Goal: Task Accomplishment & Management: Manage account settings

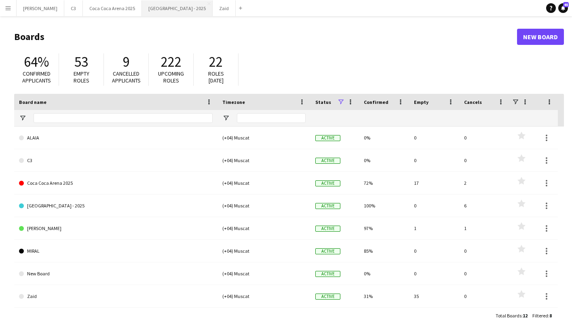
click at [145, 11] on button "Etihad Arena - 2025 Close" at bounding box center [177, 8] width 71 height 16
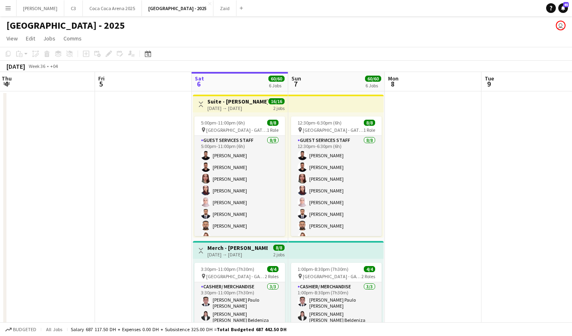
click at [234, 109] on div "[DATE] → [DATE]" at bounding box center [238, 108] width 60 height 6
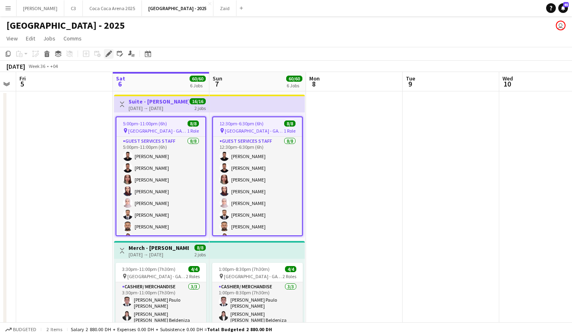
scroll to position [0, 280]
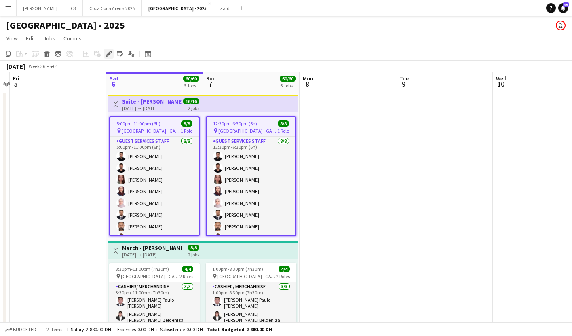
click at [109, 52] on icon at bounding box center [108, 54] width 4 height 4
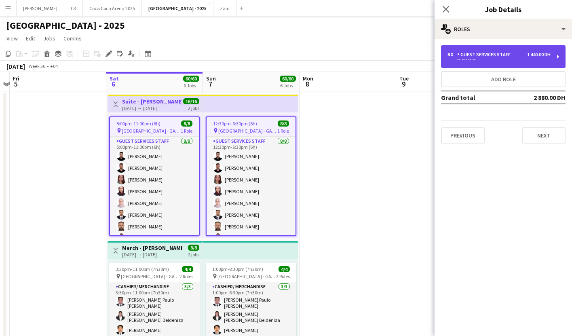
click at [490, 58] on div "--:-- - --:--" at bounding box center [499, 59] width 103 height 4
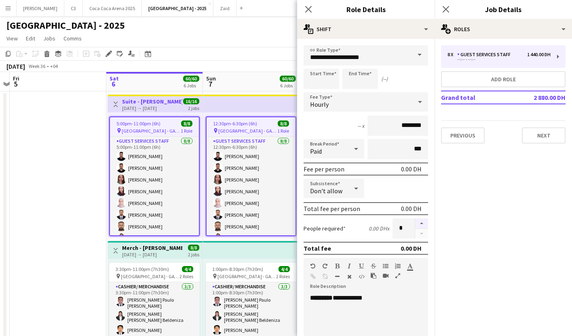
click at [422, 223] on button "button" at bounding box center [421, 223] width 13 height 11
type input "**"
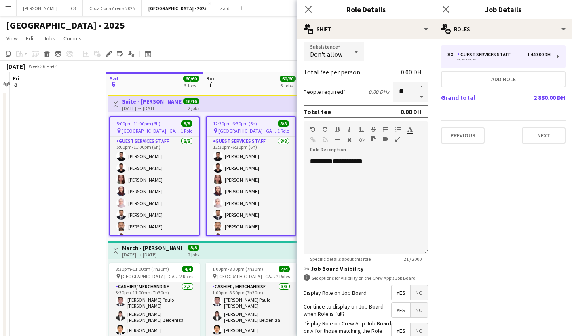
scroll to position [188, 0]
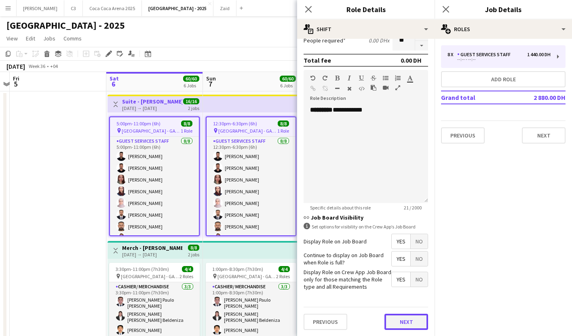
click at [398, 319] on button "Next" at bounding box center [407, 322] width 44 height 16
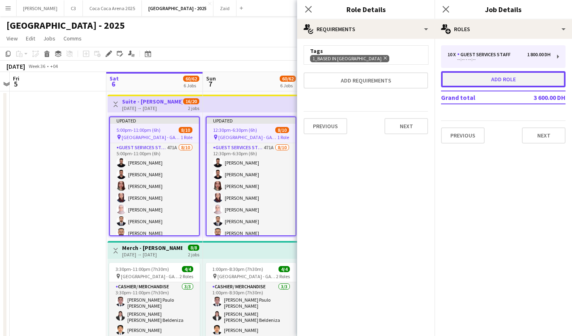
click at [481, 74] on button "Add role" at bounding box center [503, 79] width 125 height 16
type input "**********"
type input "*****"
type input "*******"
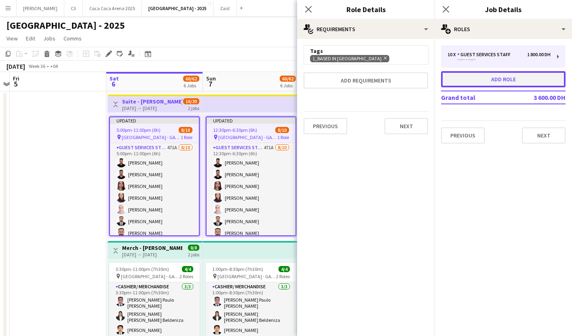
type input "*"
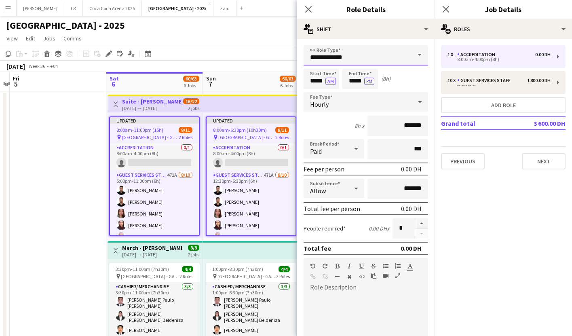
click at [360, 56] on input "**********" at bounding box center [366, 55] width 125 height 20
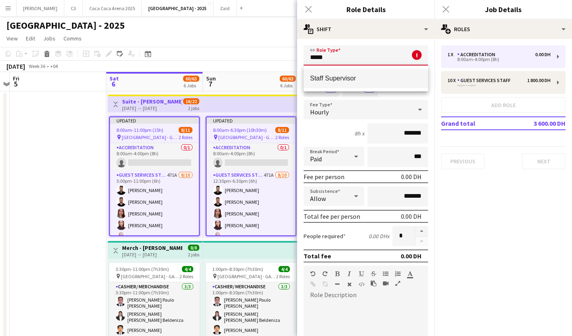
click at [354, 78] on span "Staff Supervisor" at bounding box center [366, 78] width 112 height 8
type input "**********"
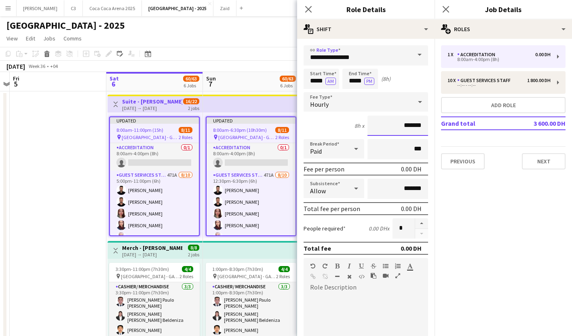
click at [397, 125] on input "*******" at bounding box center [398, 126] width 61 height 20
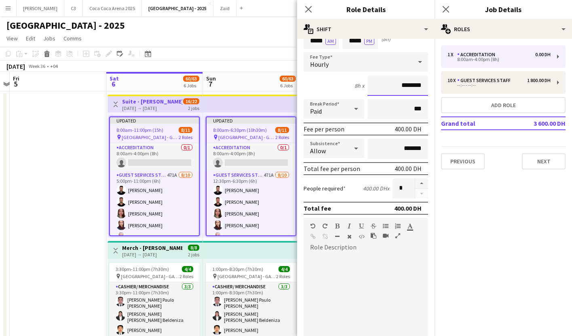
type input "********"
click at [345, 287] on div at bounding box center [366, 302] width 125 height 97
drag, startPoint x: 334, startPoint y: 259, endPoint x: 302, endPoint y: 259, distance: 32.0
click at [302, 259] on form "**********" at bounding box center [366, 244] width 138 height 479
click at [364, 251] on div "**********" at bounding box center [366, 299] width 125 height 103
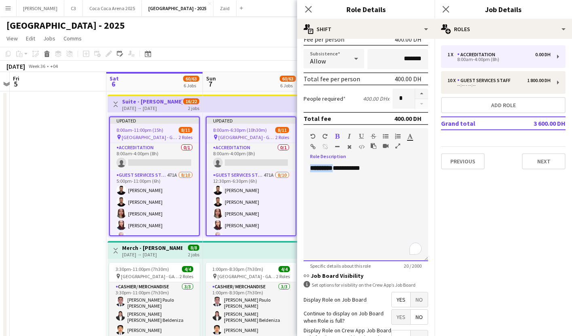
scroll to position [188, 0]
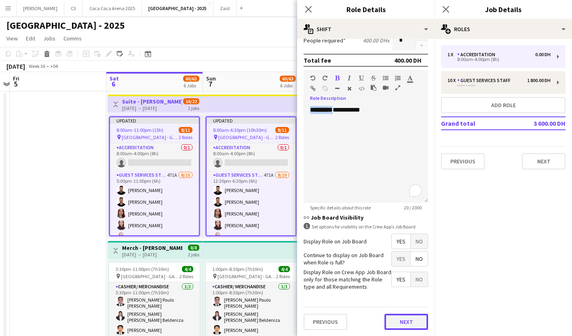
click at [405, 321] on button "Next" at bounding box center [407, 322] width 44 height 16
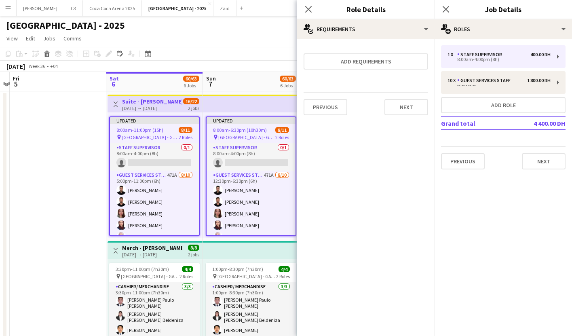
scroll to position [0, 0]
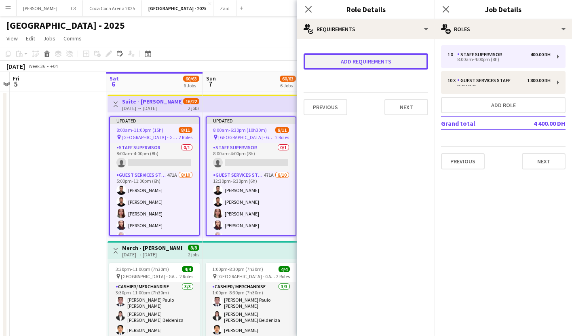
click at [379, 65] on button "Add requirements" at bounding box center [366, 61] width 125 height 16
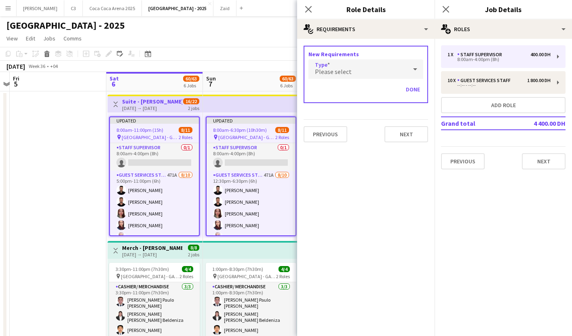
click at [360, 74] on div "Please select" at bounding box center [358, 68] width 99 height 19
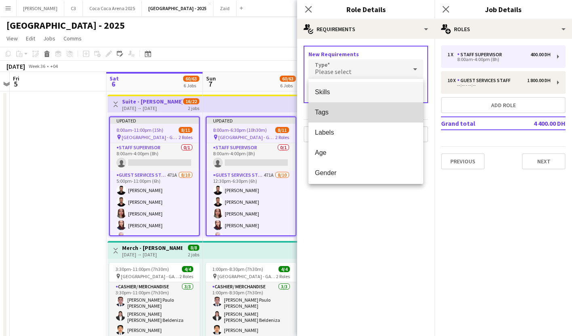
click at [349, 107] on mat-option "Tags" at bounding box center [366, 112] width 115 height 20
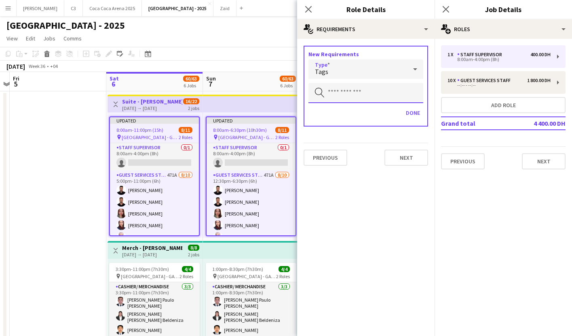
click at [350, 95] on input "text" at bounding box center [366, 93] width 115 height 20
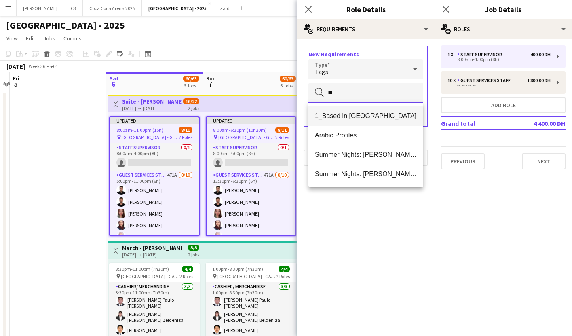
type input "**"
click at [350, 117] on span "1_Based in Abu Dhabi" at bounding box center [366, 116] width 102 height 8
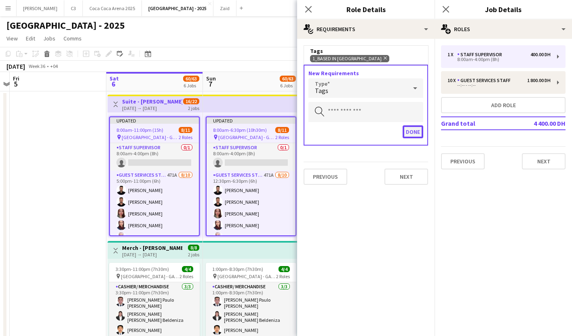
click at [410, 132] on button "Done" at bounding box center [413, 131] width 21 height 13
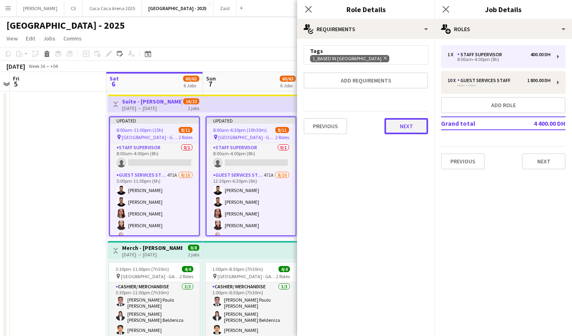
click at [411, 123] on button "Next" at bounding box center [407, 126] width 44 height 16
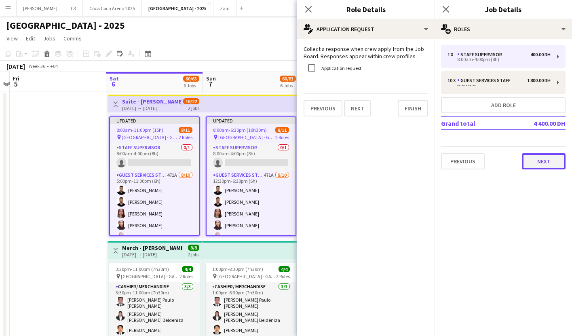
click at [543, 156] on button "Next" at bounding box center [544, 161] width 44 height 16
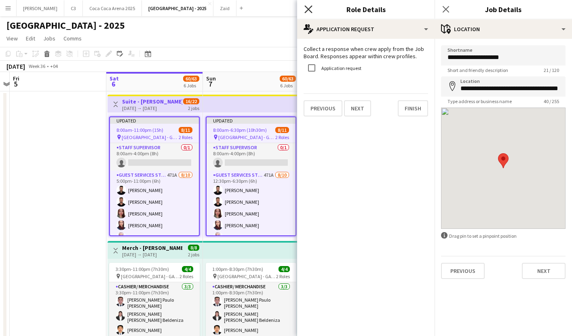
click at [309, 7] on icon "Close pop-in" at bounding box center [309, 9] width 8 height 8
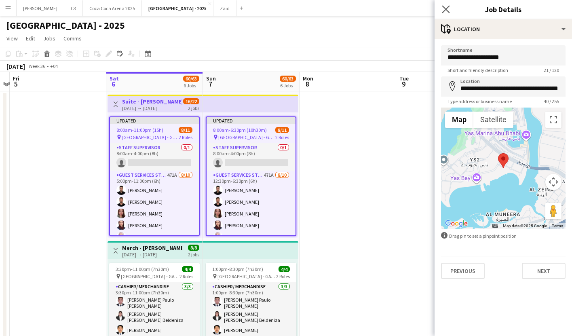
click at [451, 9] on app-icon "Close pop-in" at bounding box center [447, 10] width 12 height 12
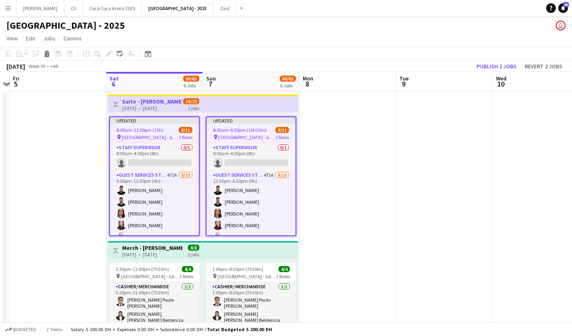
click at [147, 131] on span "8:00am-11:00pm (15h)" at bounding box center [140, 130] width 47 height 6
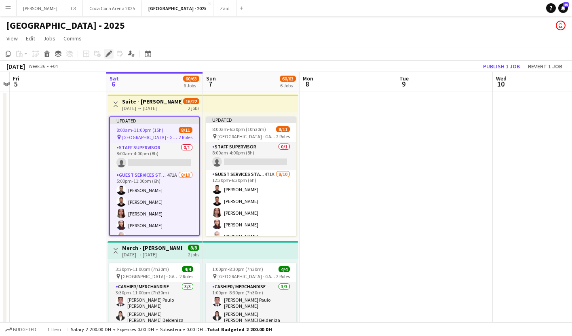
click at [109, 53] on icon at bounding box center [108, 54] width 4 height 4
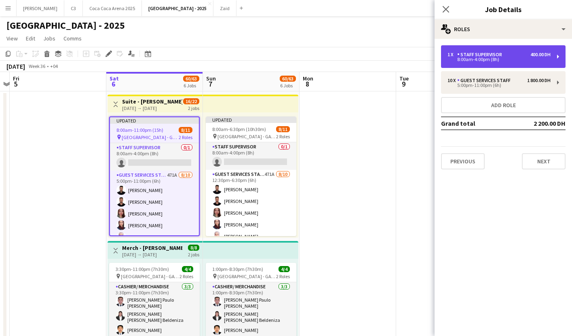
click at [472, 61] on div "8:00am-4:00pm (8h)" at bounding box center [499, 59] width 103 height 4
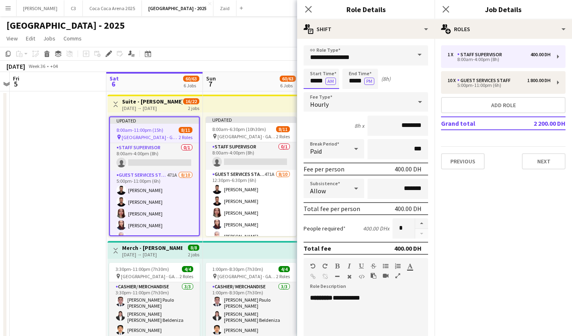
click at [315, 81] on input "*****" at bounding box center [322, 79] width 36 height 20
type input "*****"
click at [328, 81] on button "AM" at bounding box center [331, 81] width 11 height 7
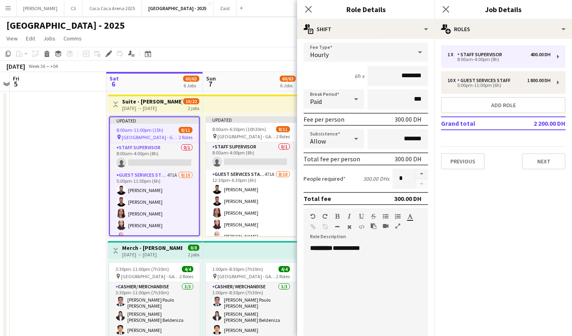
scroll to position [188, 0]
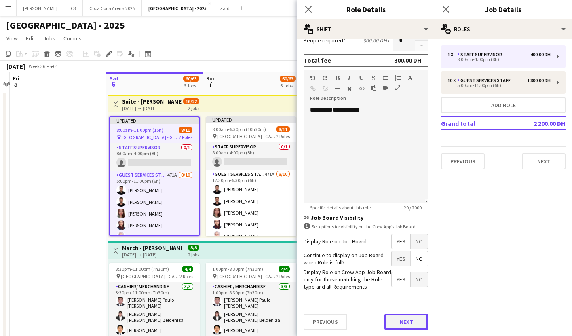
click at [400, 321] on button "Next" at bounding box center [407, 322] width 44 height 16
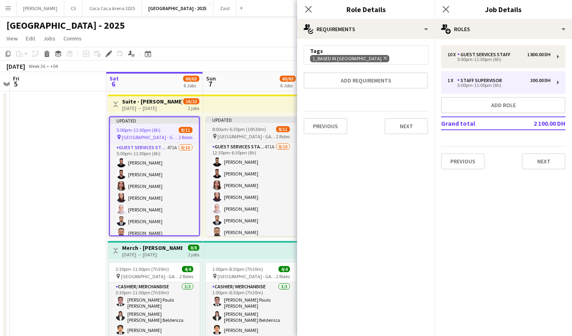
click at [241, 125] on app-job-card "Updated 8:00am-6:30pm (10h30m) 8/11 pin Etihad Arena - GATE 7 2 Roles Guest Ser…" at bounding box center [251, 177] width 91 height 120
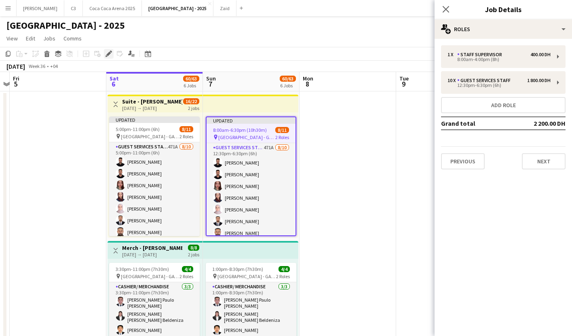
click at [107, 53] on icon "Edit" at bounding box center [109, 54] width 6 height 6
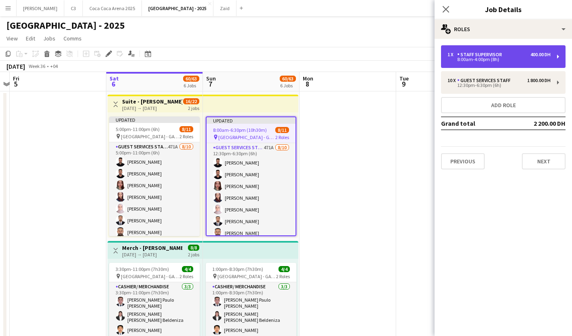
click at [486, 56] on div "Staff Supervisor" at bounding box center [482, 55] width 48 height 6
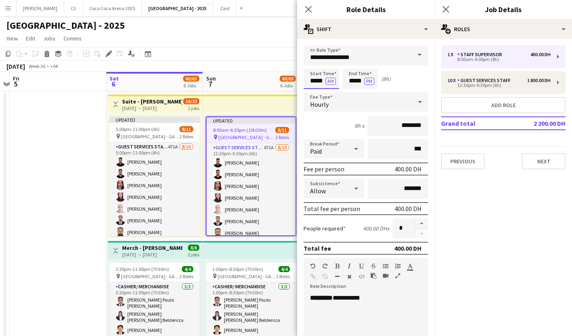
click at [318, 84] on input "*****" at bounding box center [322, 79] width 36 height 20
type input "*****"
click at [327, 83] on button "AM" at bounding box center [331, 81] width 11 height 7
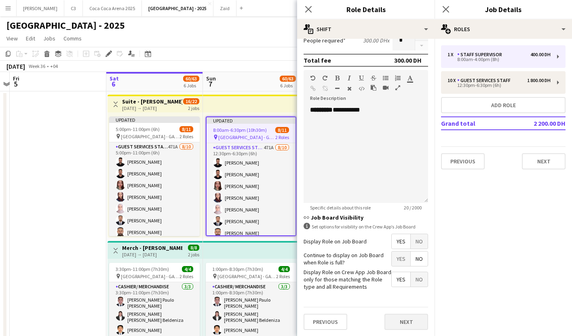
type input "*****"
click at [398, 320] on button "Next" at bounding box center [407, 322] width 44 height 16
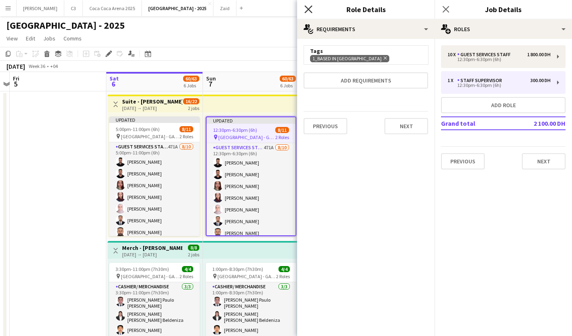
click at [309, 11] on icon "Close pop-in" at bounding box center [309, 9] width 8 height 8
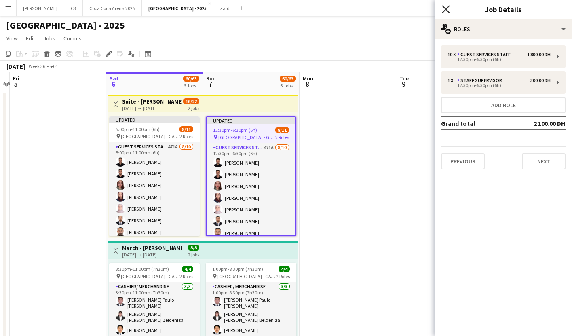
click at [445, 6] on icon "Close pop-in" at bounding box center [446, 9] width 8 height 8
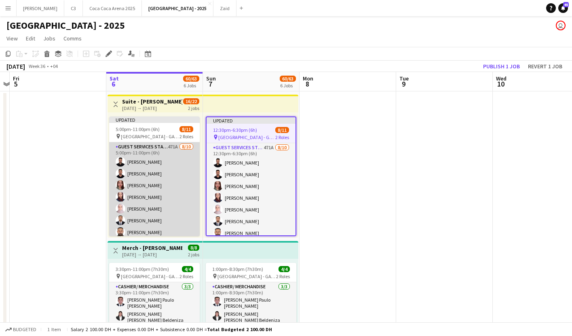
scroll to position [67, 0]
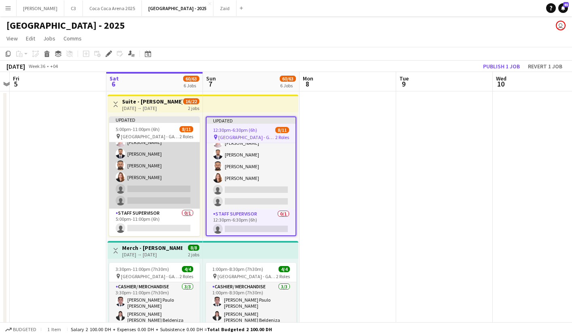
click at [164, 176] on app-card-role "Guest Services Staff 471A 8/10 5:00pm-11:00pm (6h) Ibrahim Hassouna Mohammed Ha…" at bounding box center [154, 142] width 91 height 133
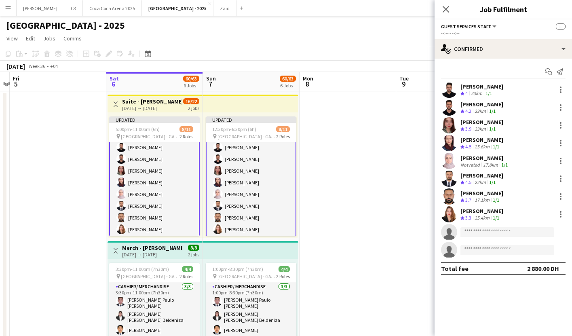
scroll to position [0, 0]
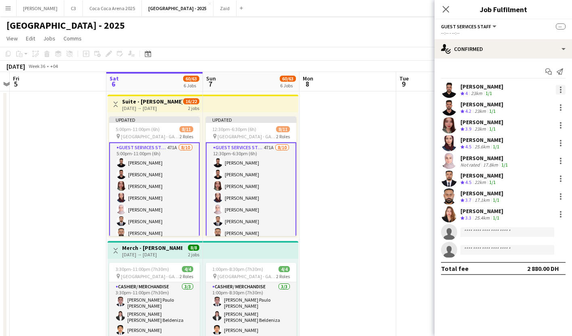
click at [559, 92] on div at bounding box center [561, 90] width 10 height 10
click at [529, 163] on span "Remove" at bounding box center [521, 162] width 24 height 7
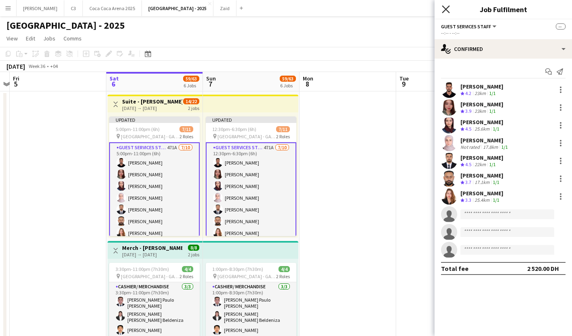
click at [446, 8] on icon at bounding box center [446, 9] width 8 height 8
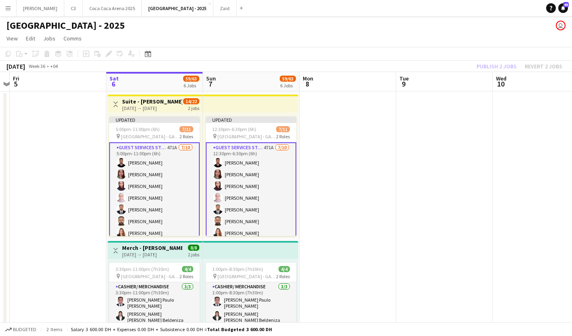
scroll to position [68, 0]
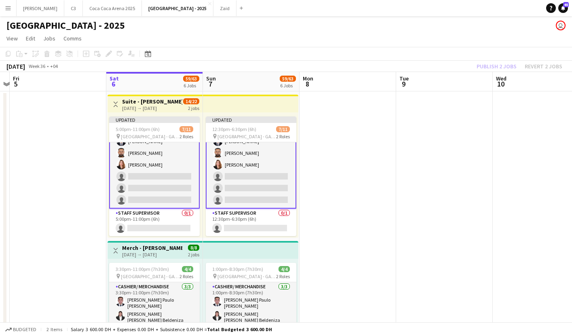
click at [162, 186] on app-card-role "Guest Services Staff 471A 7/10 5:00pm-11:00pm (6h) Mohammed Hassouna Mariah Cal…" at bounding box center [154, 141] width 91 height 135
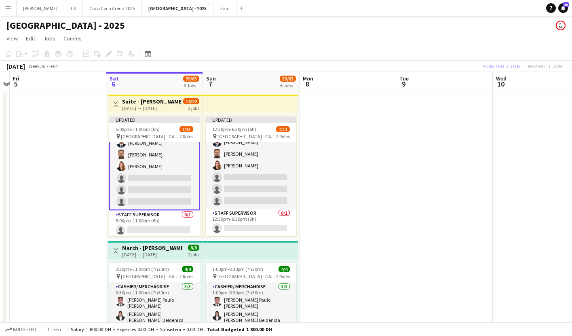
click at [167, 184] on app-card-role "Guest Services Staff 471A 7/10 5:00pm-11:00pm (6h) Mohammed Hassouna Mariah Cal…" at bounding box center [154, 143] width 91 height 135
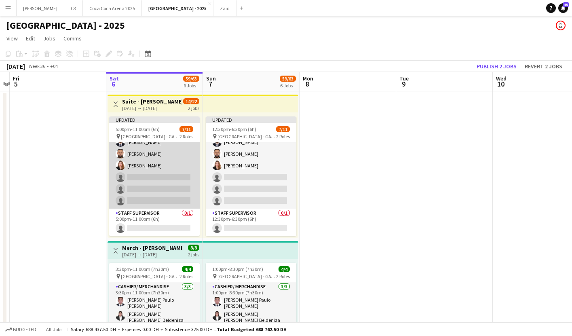
scroll to position [66, 0]
click at [137, 188] on app-card-role "Guest Services Staff 471A 7/10 5:00pm-11:00pm (6h) Mohammed Hassouna Mariah Cal…" at bounding box center [154, 142] width 91 height 133
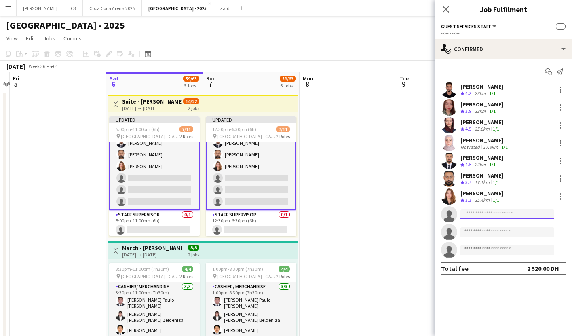
click at [477, 216] on input at bounding box center [508, 215] width 94 height 10
click at [483, 215] on input "****" at bounding box center [508, 215] width 94 height 10
type input "*"
click at [485, 214] on input "****" at bounding box center [508, 215] width 94 height 10
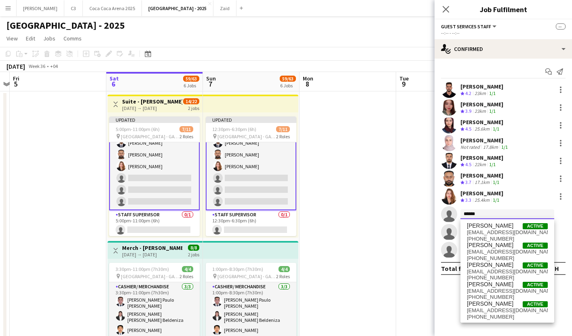
click at [485, 216] on input "******" at bounding box center [508, 215] width 94 height 10
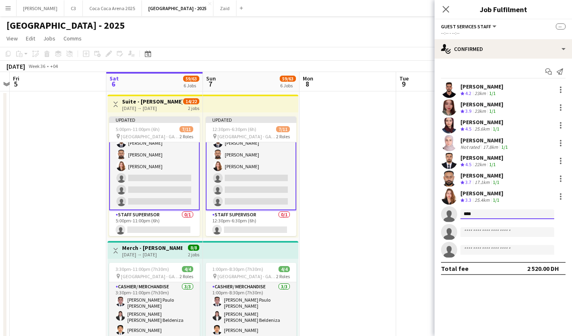
type input "****"
click at [447, 12] on icon "Close pop-in" at bounding box center [446, 9] width 8 height 8
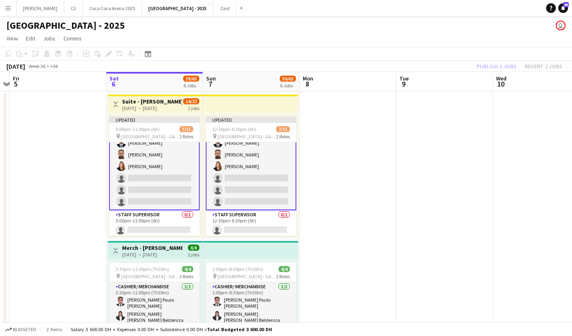
click at [498, 61] on div "Publish 2 jobs Revert 2 jobs" at bounding box center [519, 66] width 105 height 11
click at [498, 61] on button "Publish 2 jobs" at bounding box center [497, 66] width 47 height 11
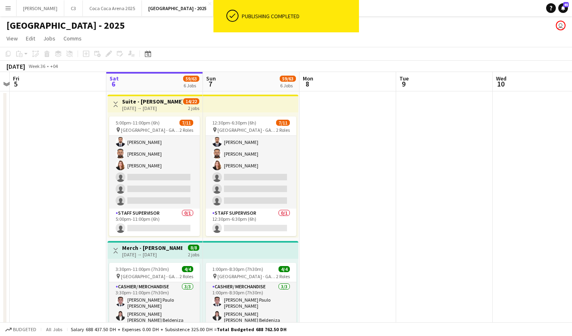
scroll to position [60, 0]
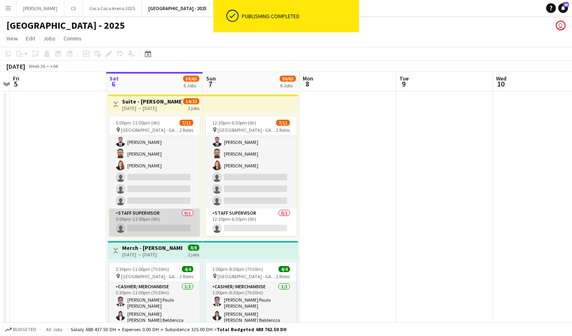
click at [156, 223] on app-card-role "Staff Supervisor 0/1 5:00pm-11:00pm (6h) single-neutral-actions" at bounding box center [154, 223] width 91 height 28
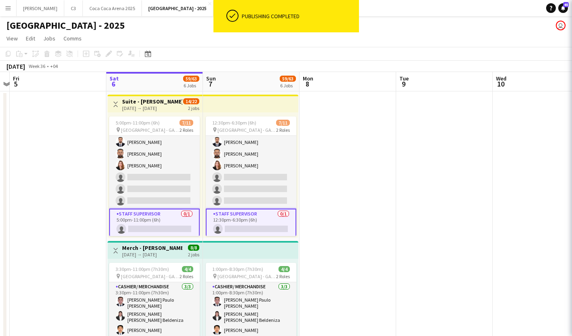
scroll to position [62, 0]
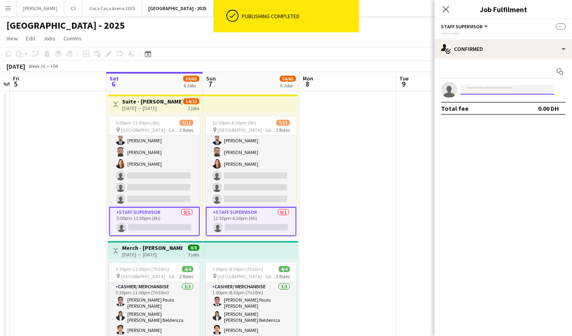
click at [490, 87] on input at bounding box center [508, 90] width 94 height 10
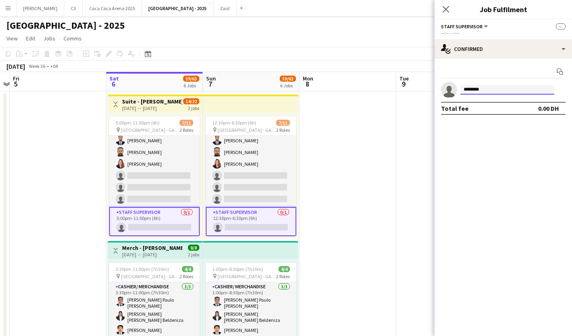
click at [492, 90] on input "********" at bounding box center [508, 90] width 94 height 10
type input "********"
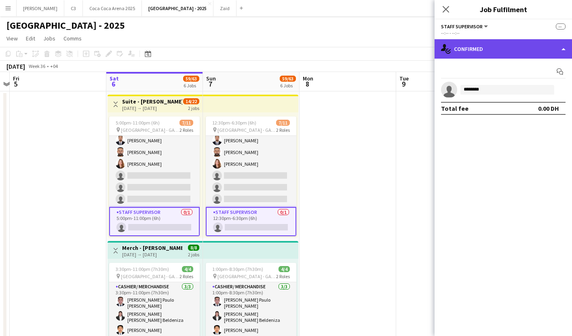
click at [483, 48] on div "single-neutral-actions-check-2 Confirmed" at bounding box center [504, 48] width 138 height 19
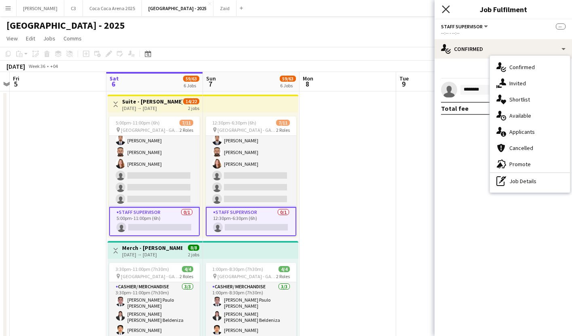
click at [448, 9] on icon "Close pop-in" at bounding box center [446, 9] width 8 height 8
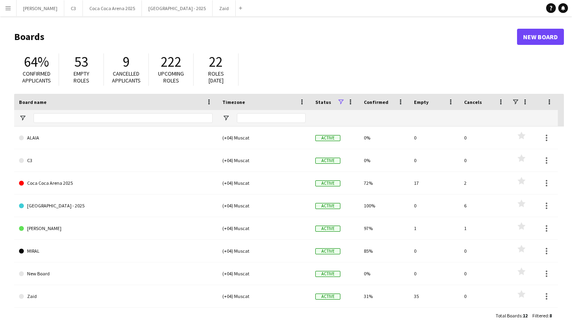
click at [12, 9] on button "Menu" at bounding box center [8, 8] width 16 height 16
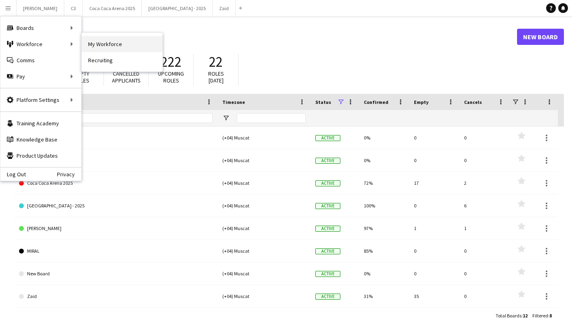
click at [129, 44] on link "My Workforce" at bounding box center [122, 44] width 81 height 16
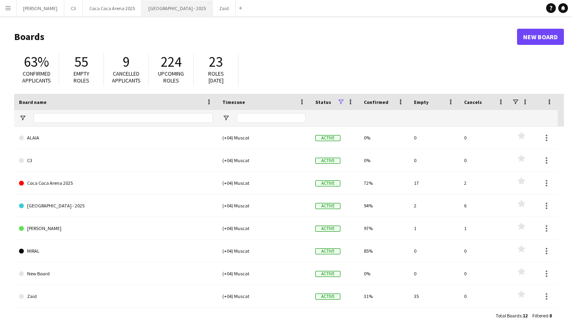
click at [148, 12] on button "Etihad Arena - 2025 Close" at bounding box center [177, 8] width 71 height 16
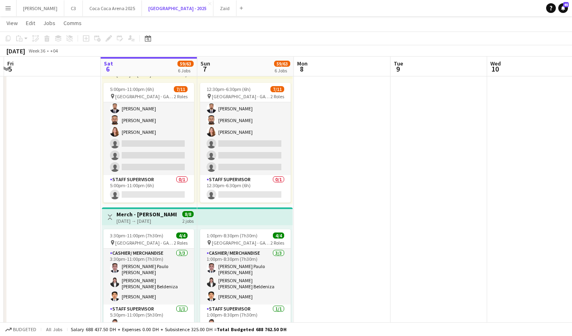
scroll to position [0, 176]
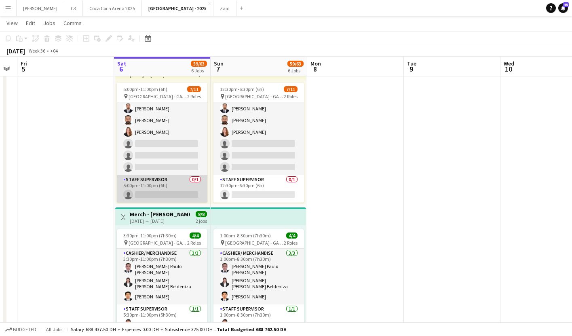
click at [176, 188] on app-card-role "Staff Supervisor 0/1 5:00pm-11:00pm (6h) single-neutral-actions" at bounding box center [162, 189] width 91 height 28
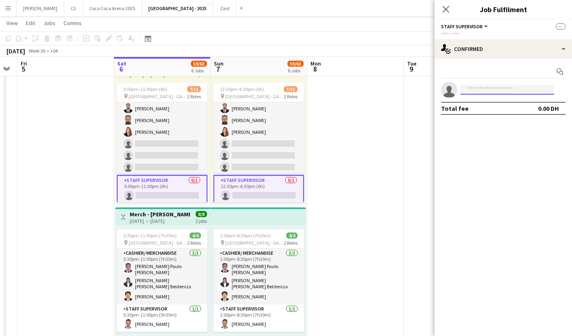
click at [524, 91] on input at bounding box center [508, 90] width 94 height 10
type input "*"
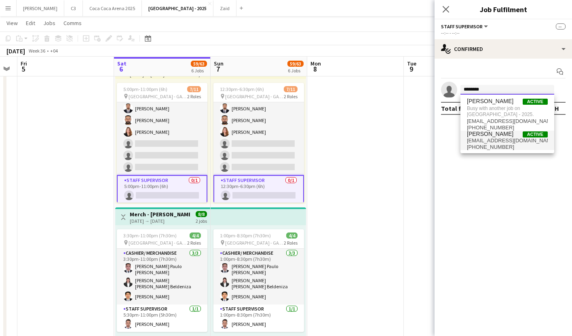
type input "********"
click at [483, 137] on span "Ibrahim Hassouna" at bounding box center [490, 134] width 47 height 7
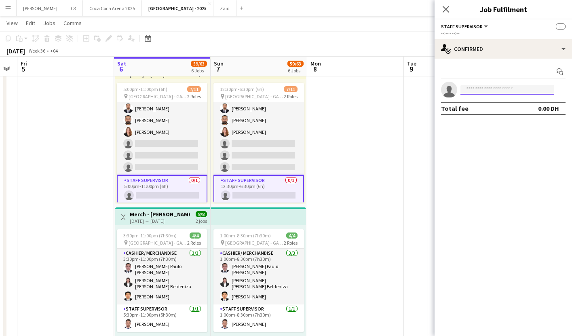
click at [482, 91] on input at bounding box center [508, 90] width 94 height 10
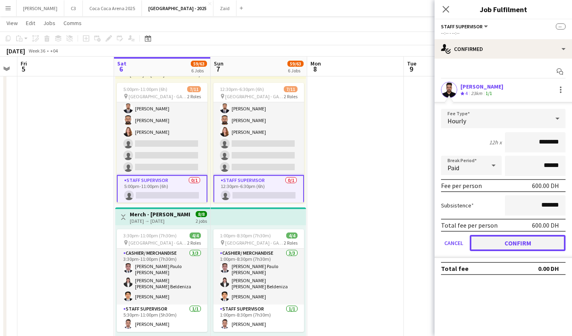
click at [493, 248] on button "Confirm" at bounding box center [518, 243] width 96 height 16
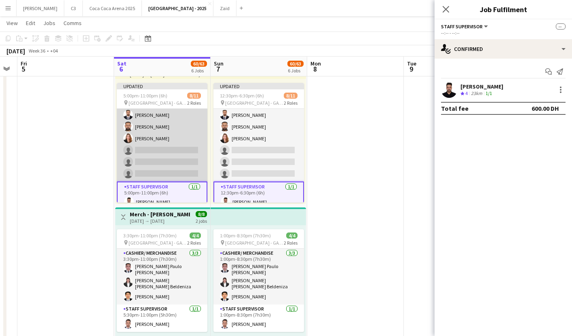
click at [154, 147] on app-card-role "Guest Services Staff 471A 7/10 5:00pm-11:00pm (6h) Mohammed Hassouna Mariah Cal…" at bounding box center [162, 115] width 91 height 133
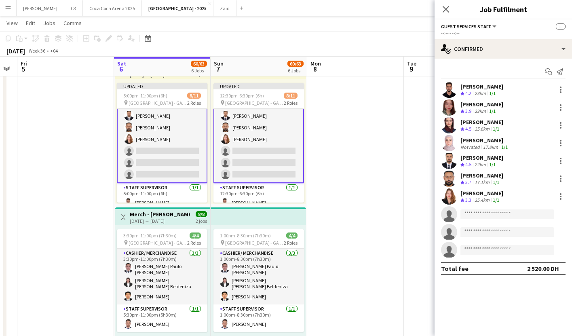
scroll to position [61, 0]
click at [470, 211] on input at bounding box center [508, 215] width 94 height 10
click at [481, 214] on input "****" at bounding box center [508, 215] width 94 height 10
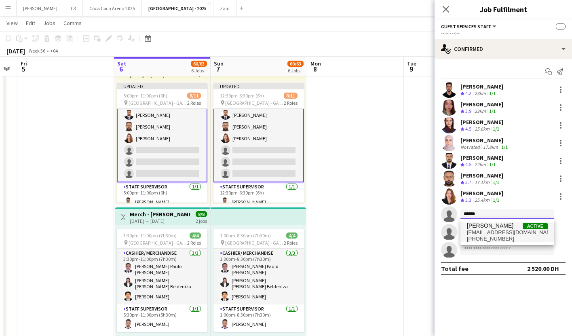
type input "******"
click at [511, 236] on span "+971504667845" at bounding box center [507, 239] width 81 height 6
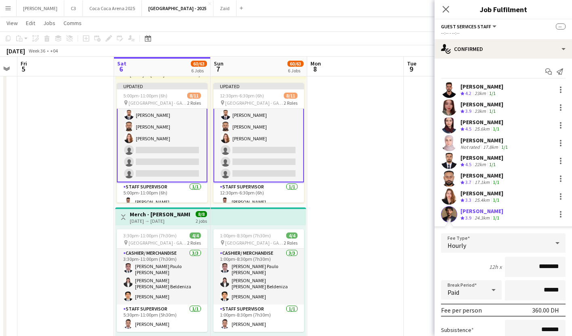
scroll to position [106, 0]
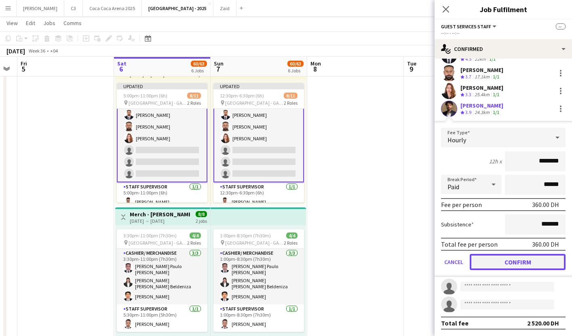
click at [503, 259] on button "Confirm" at bounding box center [518, 262] width 96 height 16
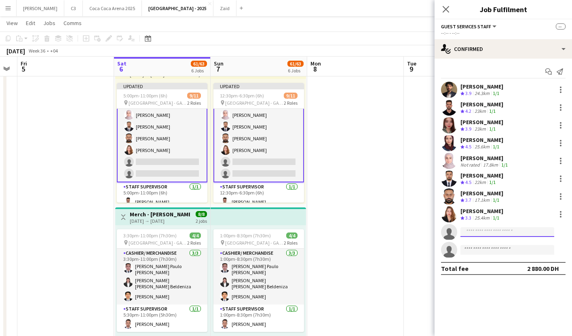
click at [477, 234] on input at bounding box center [508, 232] width 94 height 10
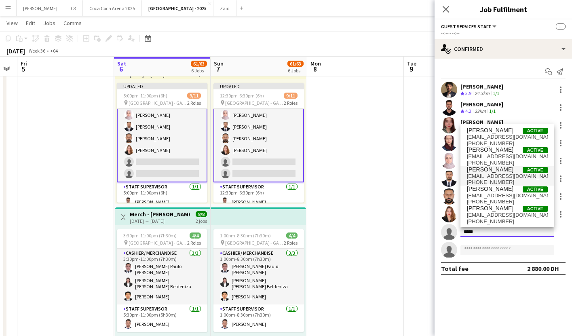
type input "*****"
click at [499, 173] on span "mahamoudmohamed924@gmail.com" at bounding box center [507, 176] width 81 height 6
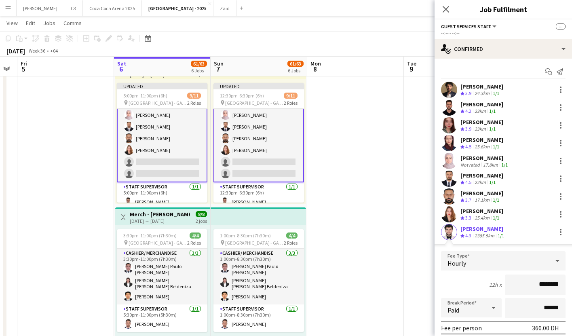
scroll to position [77, 0]
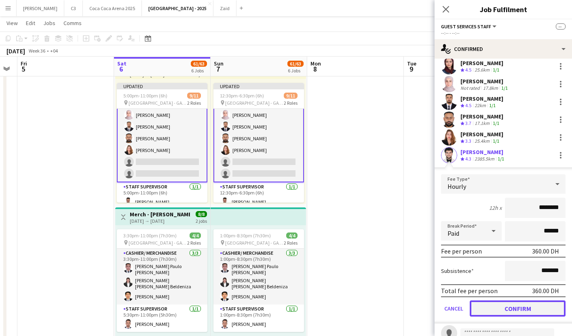
click at [494, 307] on button "Confirm" at bounding box center [518, 309] width 96 height 16
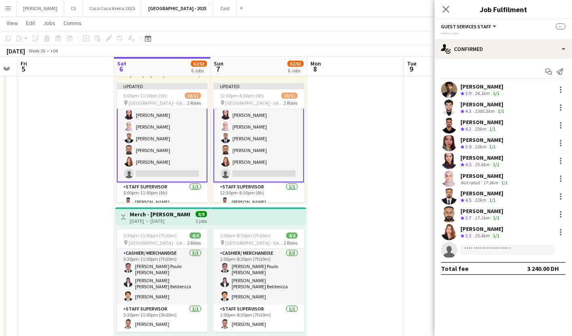
click at [447, 107] on app-user-avatar at bounding box center [449, 108] width 16 height 16
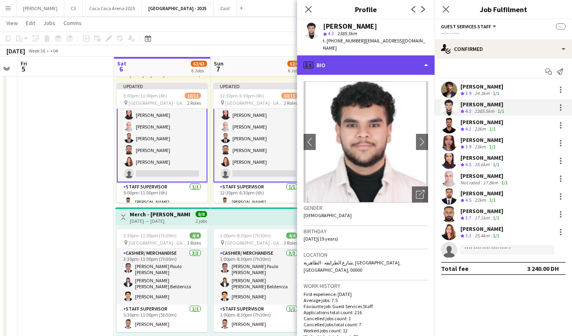
click at [380, 66] on div "profile Bio" at bounding box center [366, 64] width 138 height 19
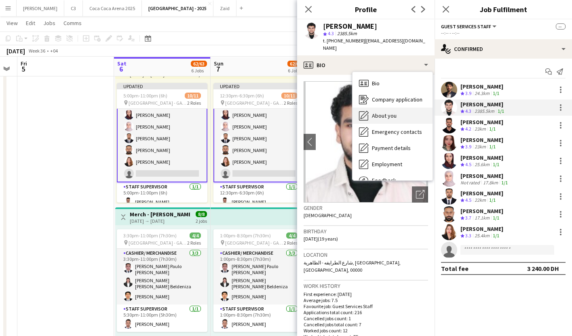
click at [387, 118] on span "About you" at bounding box center [384, 115] width 25 height 7
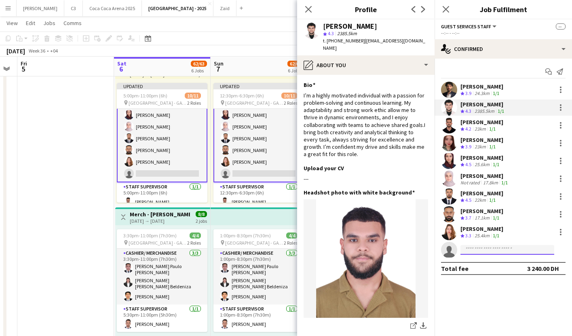
click at [473, 249] on input at bounding box center [508, 250] width 94 height 10
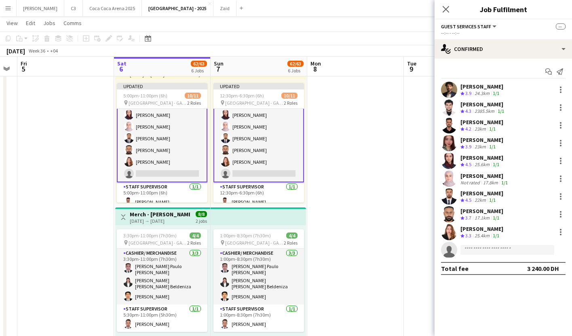
click at [449, 106] on app-user-avatar at bounding box center [449, 108] width 16 height 16
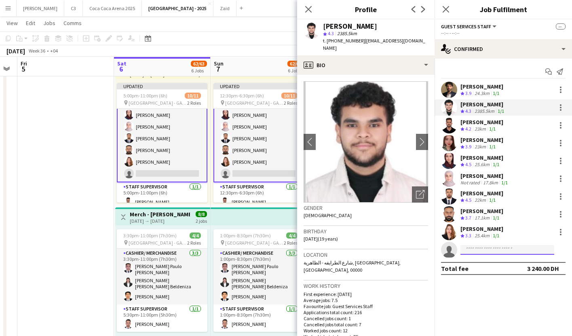
click at [476, 250] on input at bounding box center [508, 250] width 94 height 10
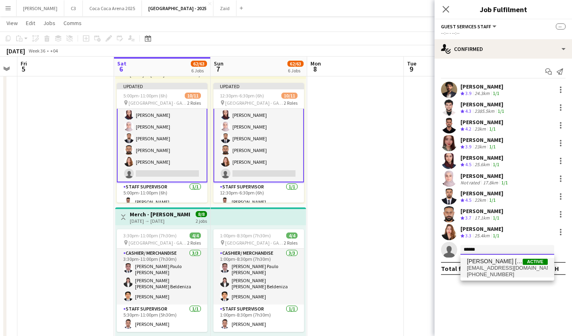
type input "******"
click at [486, 266] on span "fattimatanvin@gmail.com" at bounding box center [507, 268] width 81 height 6
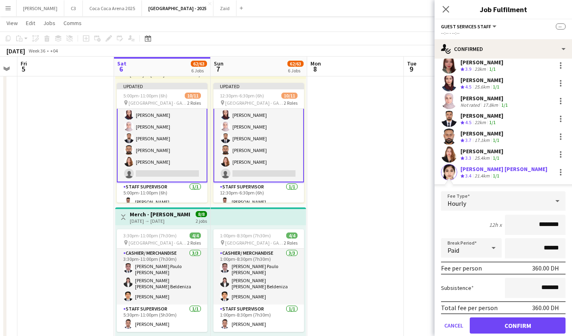
scroll to position [106, 0]
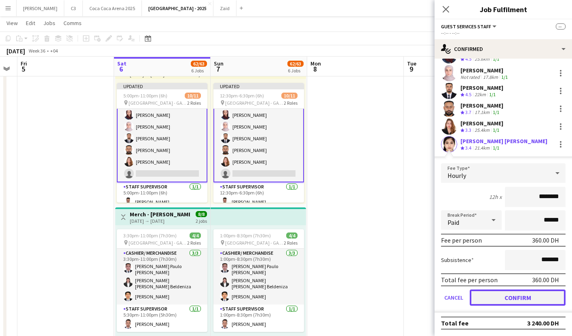
click at [493, 299] on button "Confirm" at bounding box center [518, 298] width 96 height 16
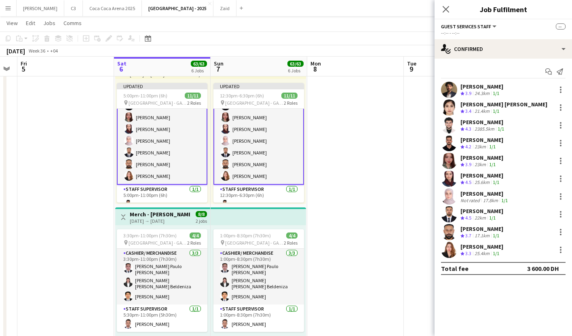
scroll to position [0, 0]
click at [447, 16] on div "Close pop-in" at bounding box center [446, 9] width 23 height 19
click at [447, 10] on icon at bounding box center [446, 9] width 8 height 8
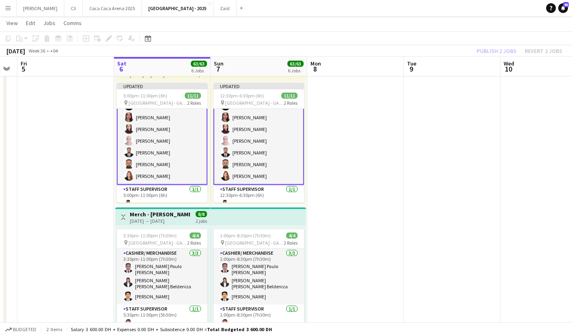
click at [504, 51] on div "Publish 2 jobs Revert 2 jobs" at bounding box center [519, 51] width 105 height 11
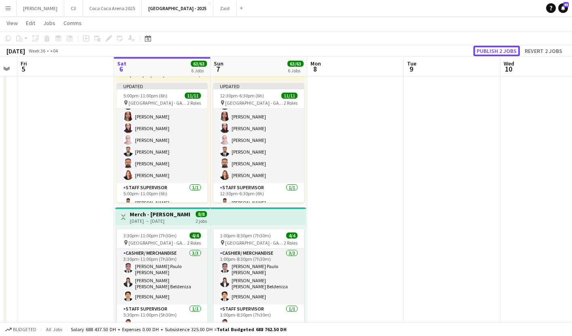
scroll to position [60, 0]
click at [504, 51] on button "Publish 2 jobs" at bounding box center [497, 51] width 47 height 11
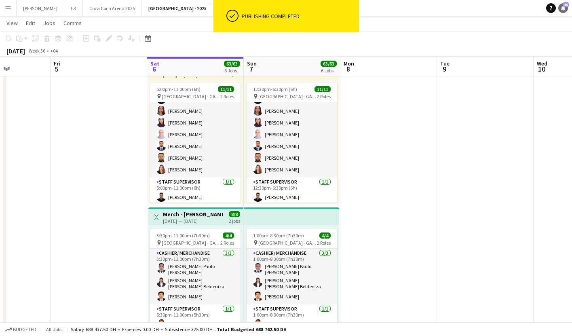
click at [563, 7] on icon at bounding box center [564, 8] width 4 height 4
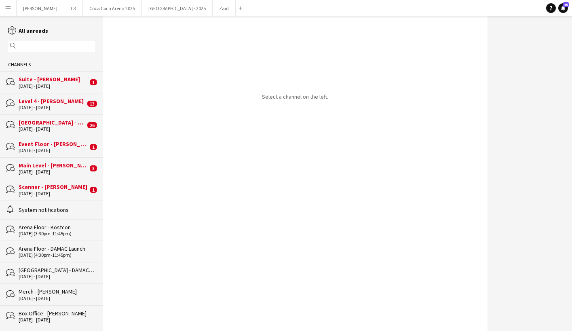
click at [53, 88] on div "6 - 7 Sep 2025" at bounding box center [53, 86] width 69 height 6
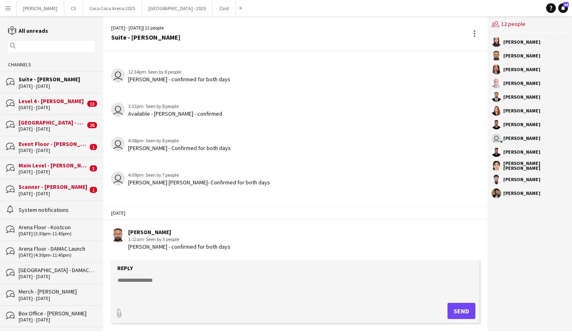
scroll to position [245, 0]
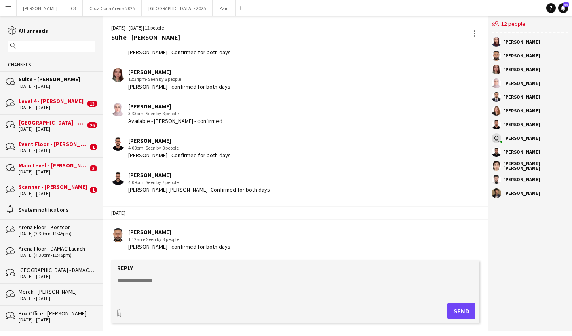
click at [57, 103] on div "Level 4 - AP Dhillon" at bounding box center [52, 100] width 67 height 7
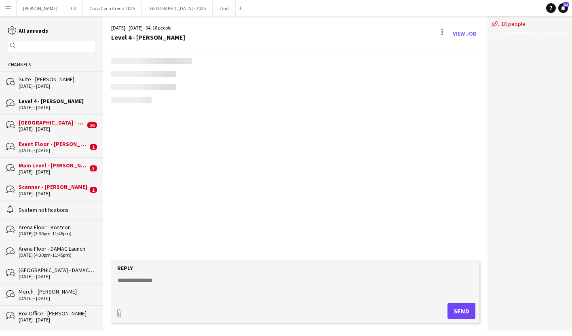
scroll to position [962, 0]
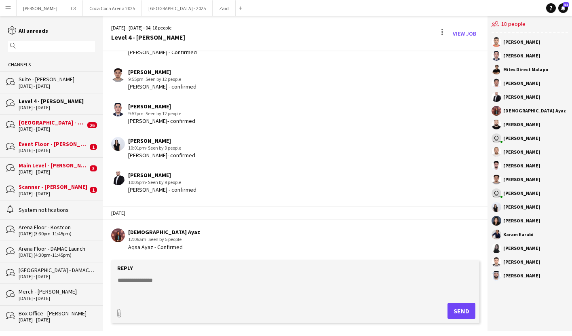
click at [57, 123] on div "Arena Plaza - AP Dhillon" at bounding box center [52, 122] width 67 height 7
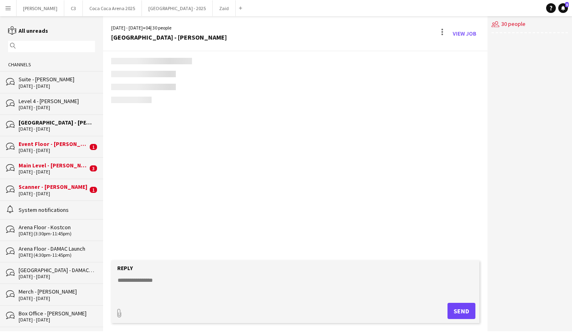
scroll to position [945, 0]
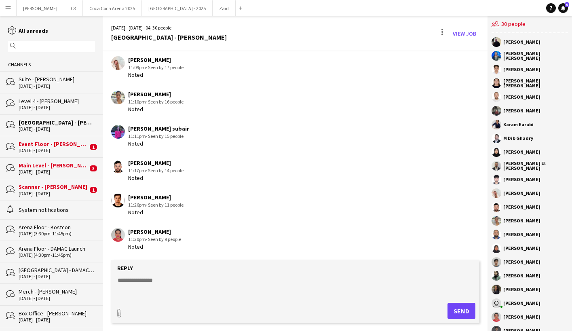
click at [53, 142] on div "Event Floor - [PERSON_NAME]" at bounding box center [53, 143] width 69 height 7
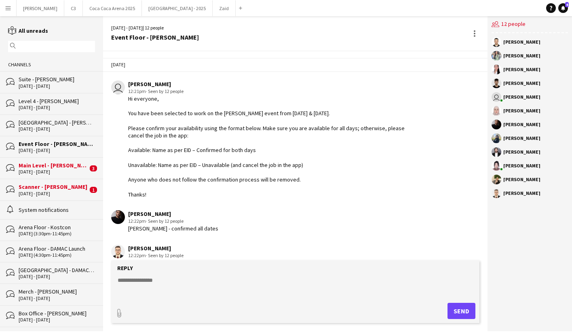
scroll to position [638, 0]
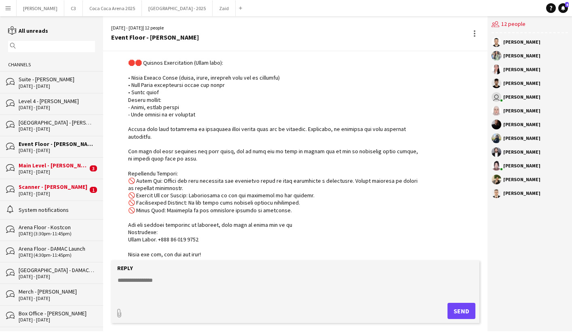
click at [59, 169] on div "6 - 7 Sep 2025" at bounding box center [53, 172] width 69 height 6
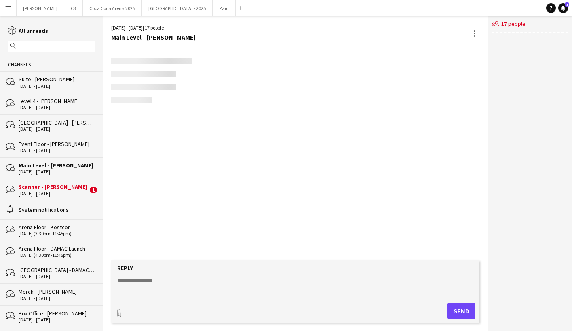
scroll to position [814, 0]
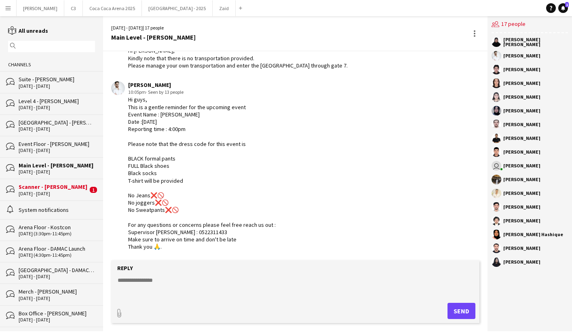
click at [52, 185] on div "Scanner - [PERSON_NAME]" at bounding box center [53, 186] width 69 height 7
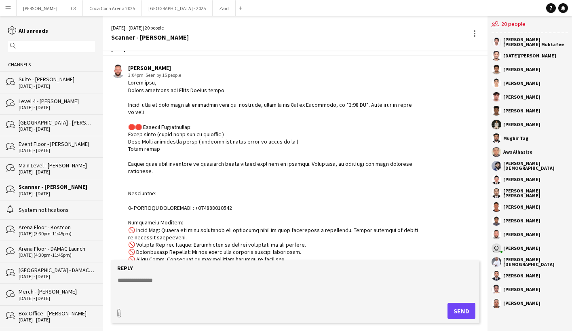
scroll to position [836, 0]
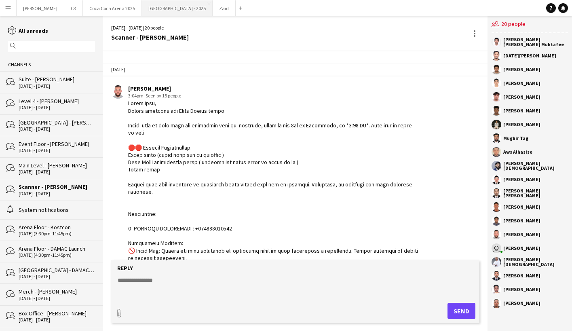
click at [142, 13] on button "Etihad Arena - 2025 Close" at bounding box center [177, 8] width 71 height 16
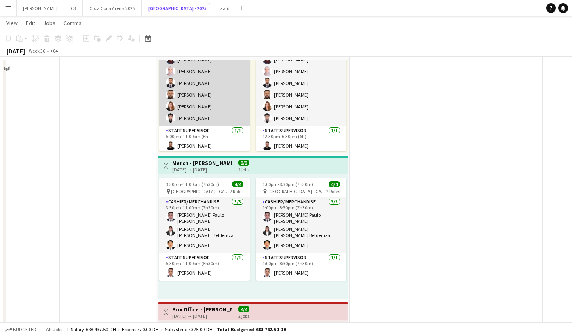
scroll to position [64, 0]
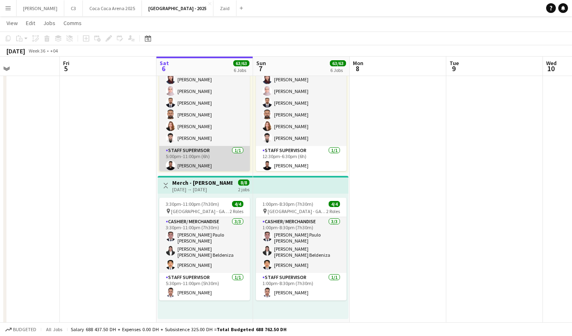
click at [219, 166] on app-card-role "Staff Supervisor 1/1 5:00pm-11:00pm (6h) Ibrahim Hassouna" at bounding box center [204, 160] width 91 height 28
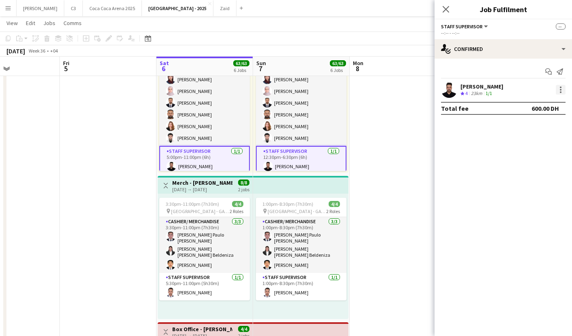
click at [562, 89] on div at bounding box center [561, 90] width 10 height 10
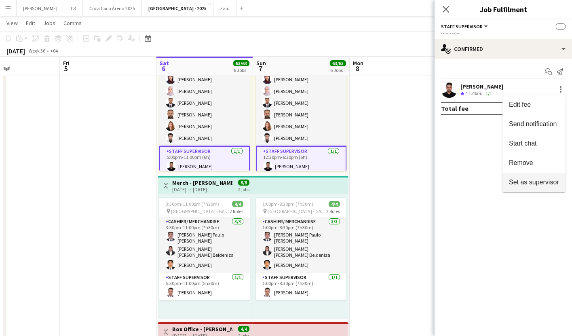
click at [521, 180] on span "Set as supervisor" at bounding box center [534, 182] width 50 height 7
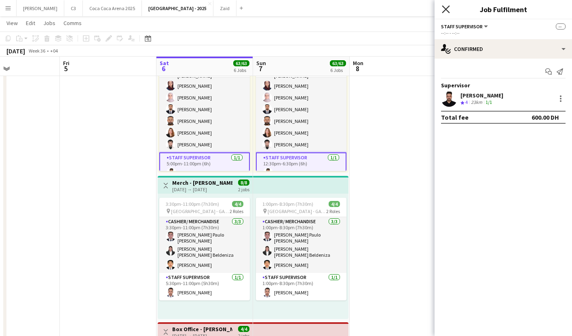
click at [445, 8] on icon at bounding box center [446, 9] width 8 height 8
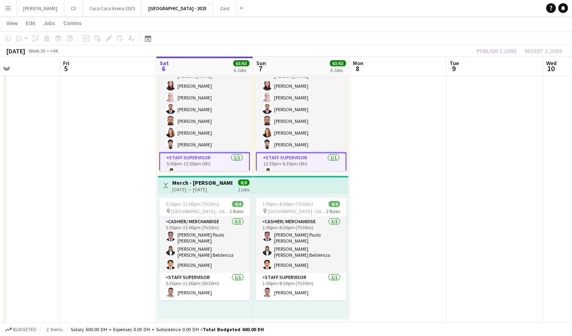
click at [500, 50] on div "Publish 2 jobs Revert 2 jobs" at bounding box center [519, 51] width 105 height 11
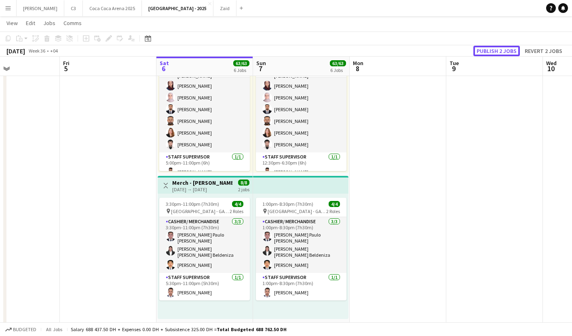
click at [500, 50] on button "Publish 2 jobs" at bounding box center [497, 51] width 47 height 11
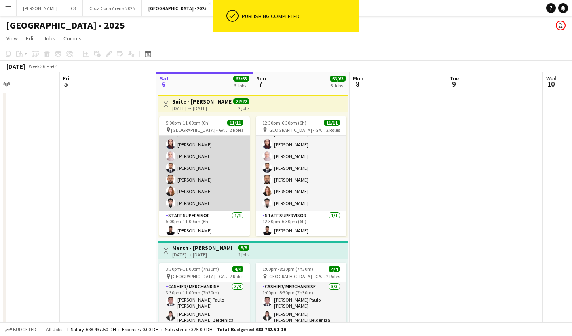
scroll to position [0, 0]
